Goal: Check status: Check status

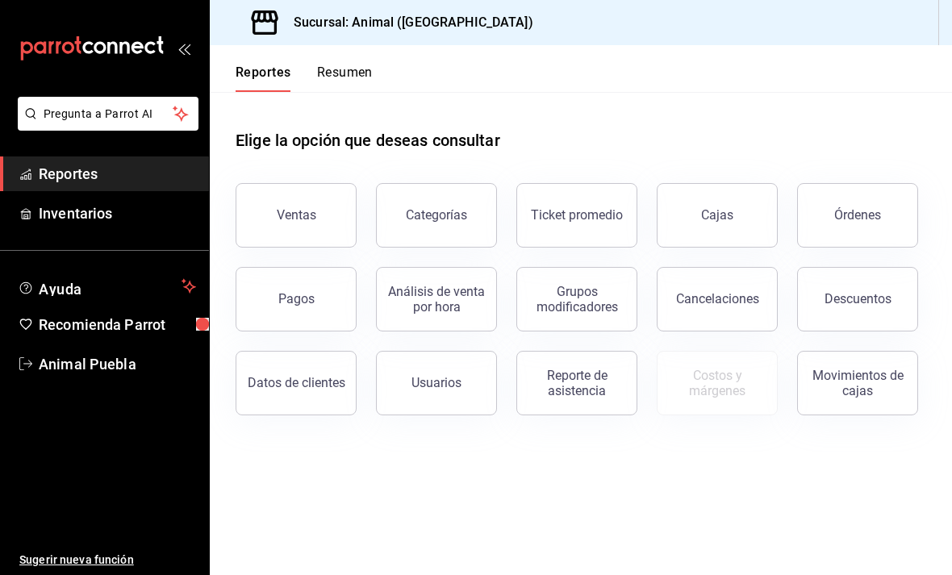
click at [865, 216] on div "Órdenes" at bounding box center [858, 214] width 47 height 15
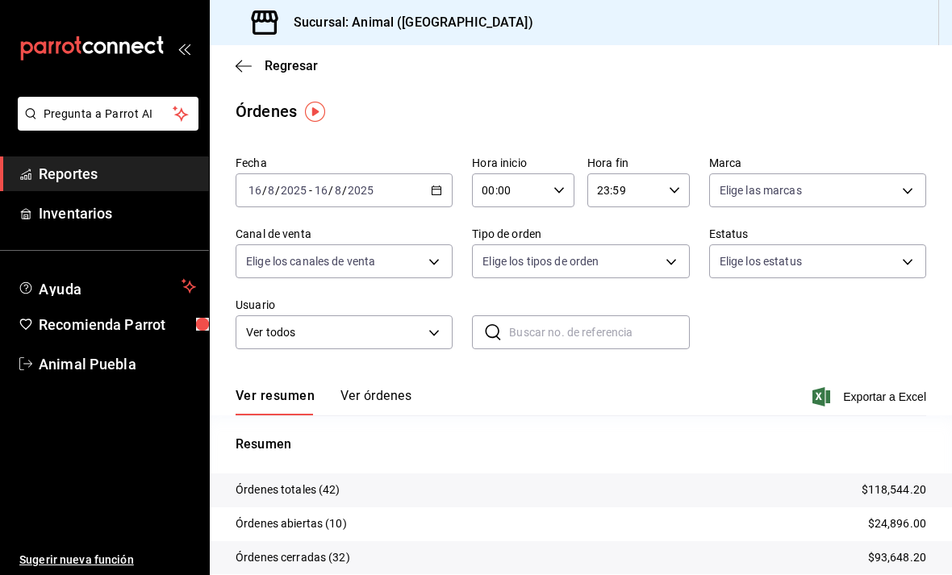
click at [353, 393] on button "Ver órdenes" at bounding box center [376, 401] width 71 height 27
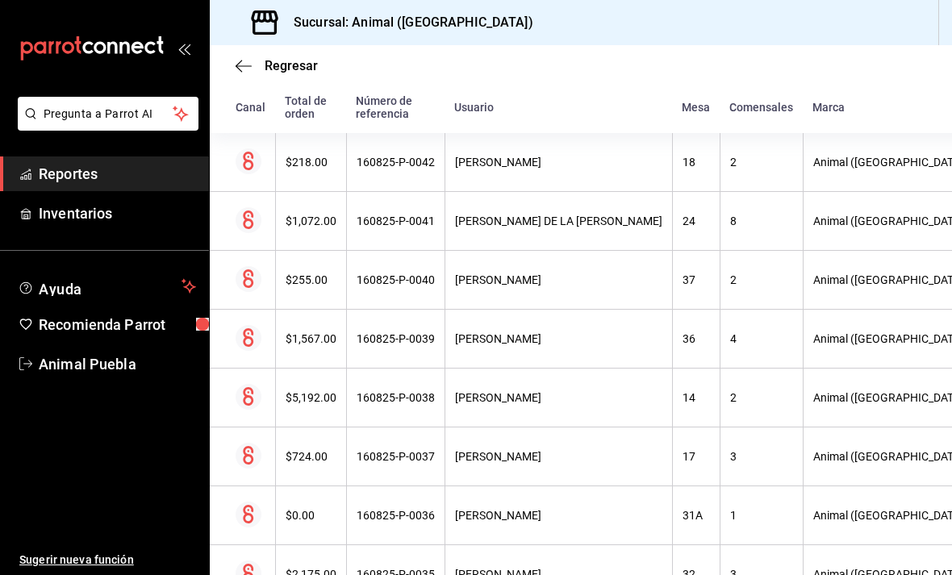
scroll to position [333, 0]
click at [683, 458] on div "17" at bounding box center [696, 457] width 27 height 13
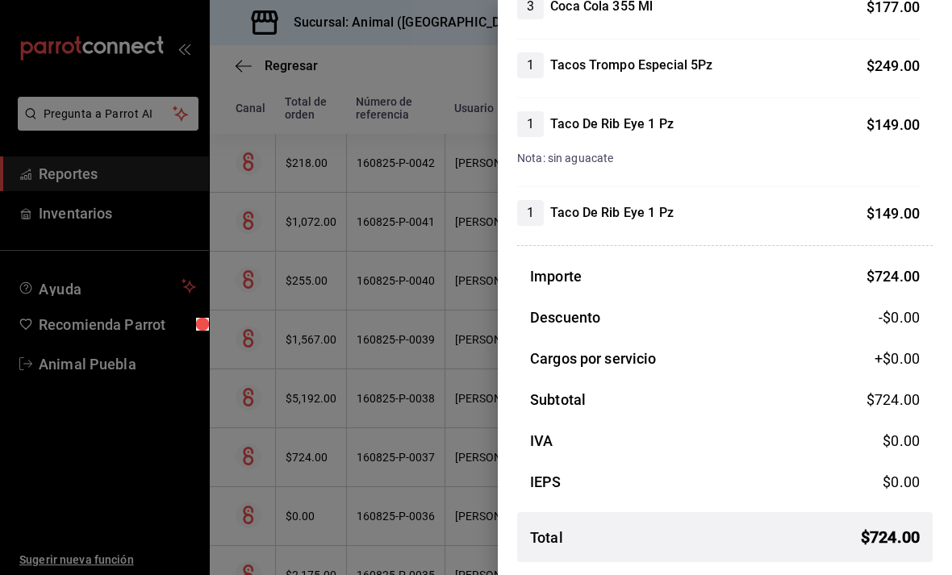
scroll to position [197, 0]
click at [456, 551] on div at bounding box center [476, 287] width 952 height 575
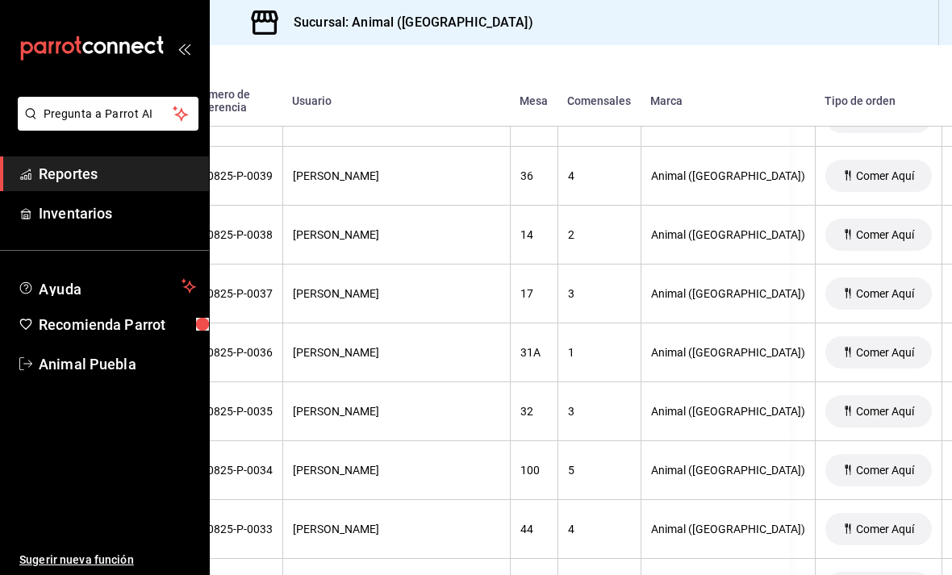
scroll to position [547, 168]
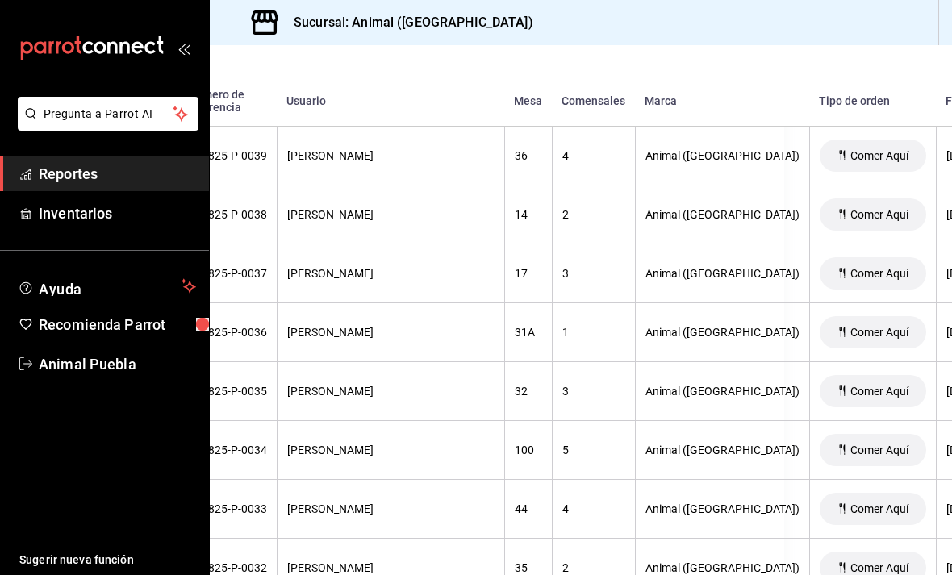
click at [415, 391] on div "[PERSON_NAME]" at bounding box center [390, 391] width 207 height 13
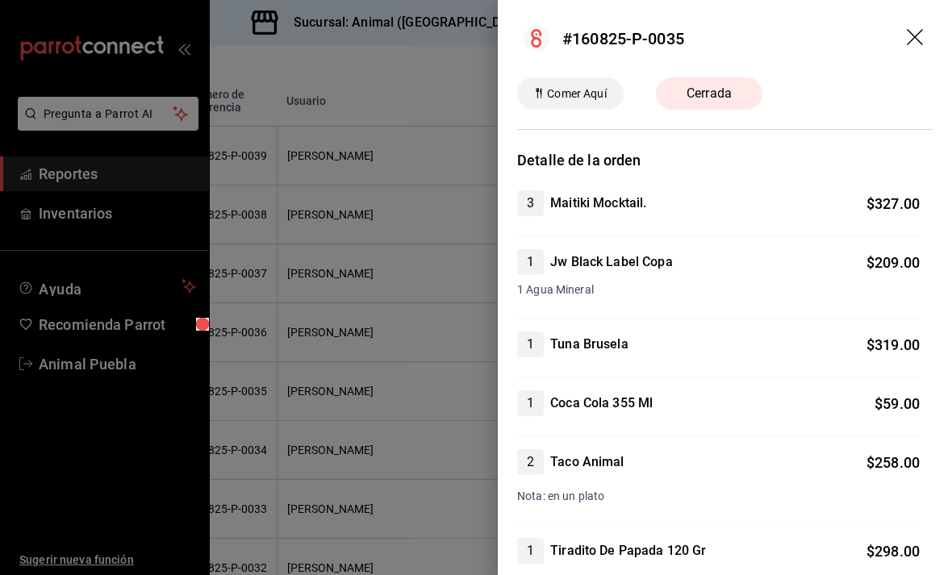
click at [2, 287] on div at bounding box center [476, 287] width 952 height 575
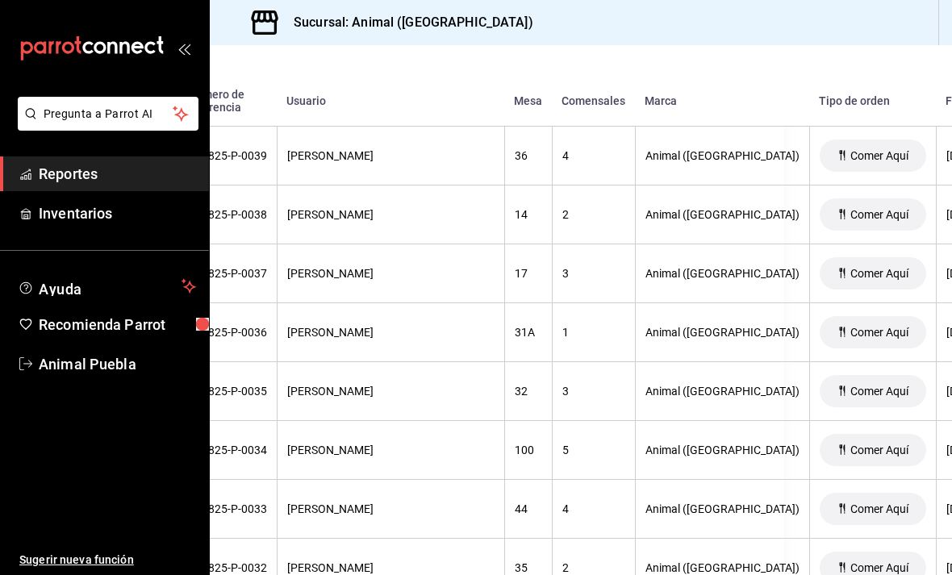
click at [646, 397] on div "Animal ([GEOGRAPHIC_DATA])" at bounding box center [723, 391] width 154 height 13
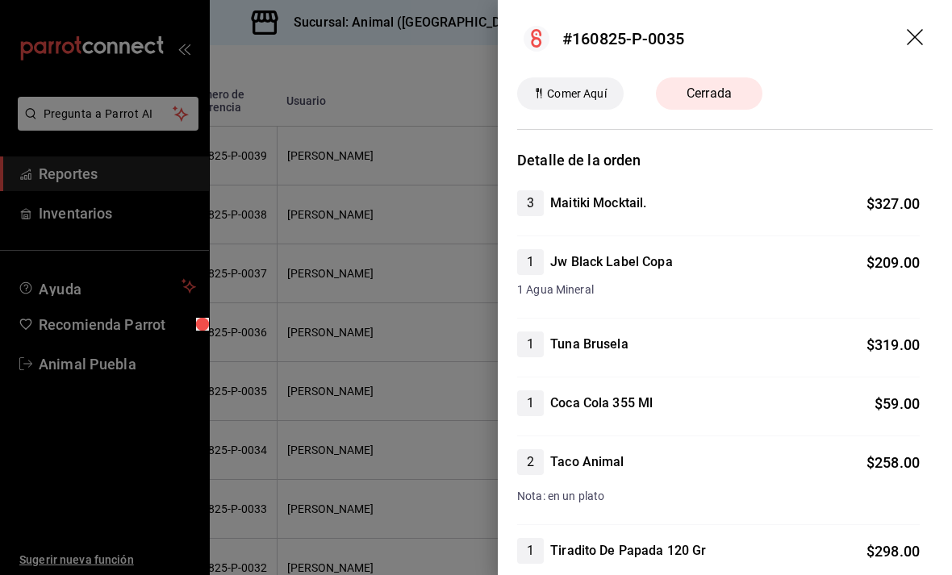
scroll to position [0, 0]
click at [912, 35] on icon "drag" at bounding box center [915, 37] width 16 height 16
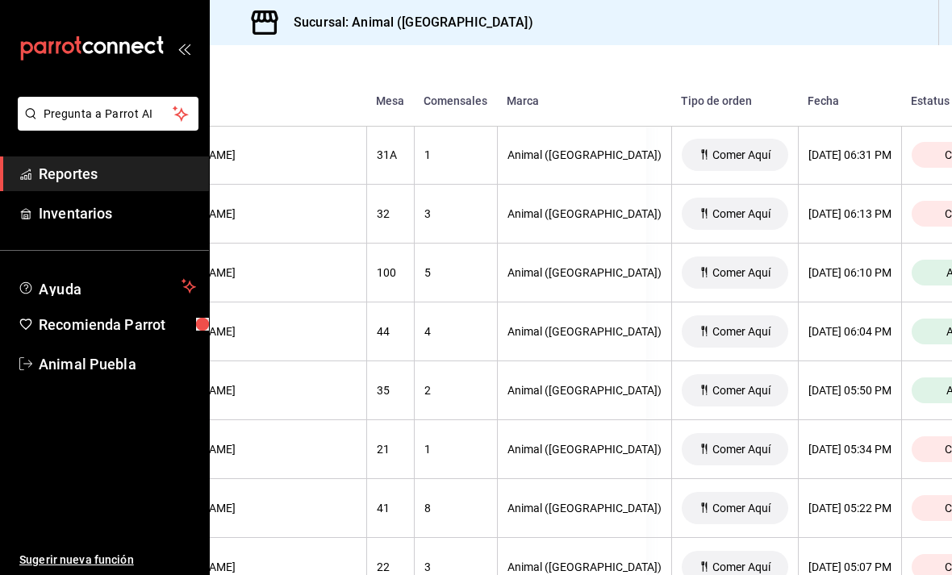
scroll to position [724, 305]
click at [941, 276] on span "Abierta" at bounding box center [965, 273] width 49 height 13
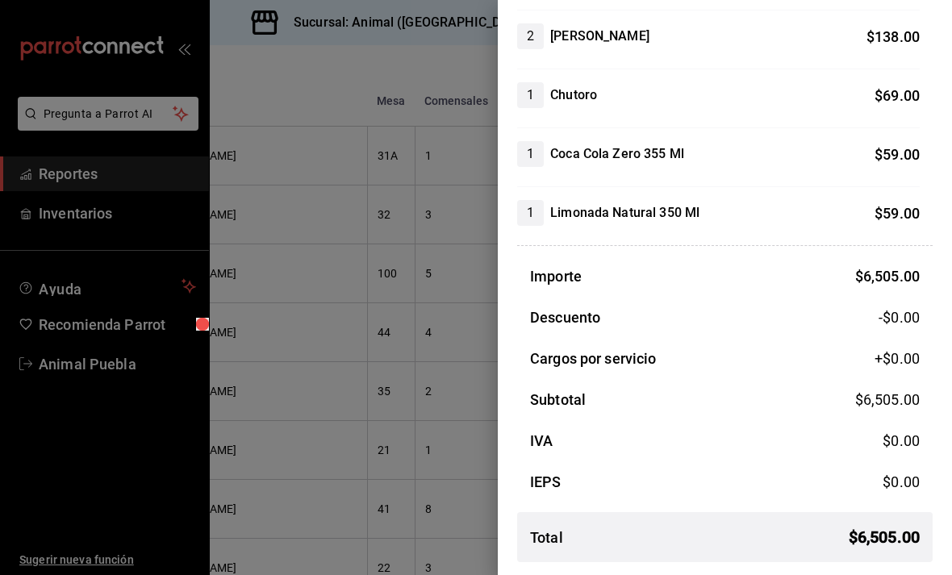
scroll to position [1429, 0]
